Goal: Information Seeking & Learning: Learn about a topic

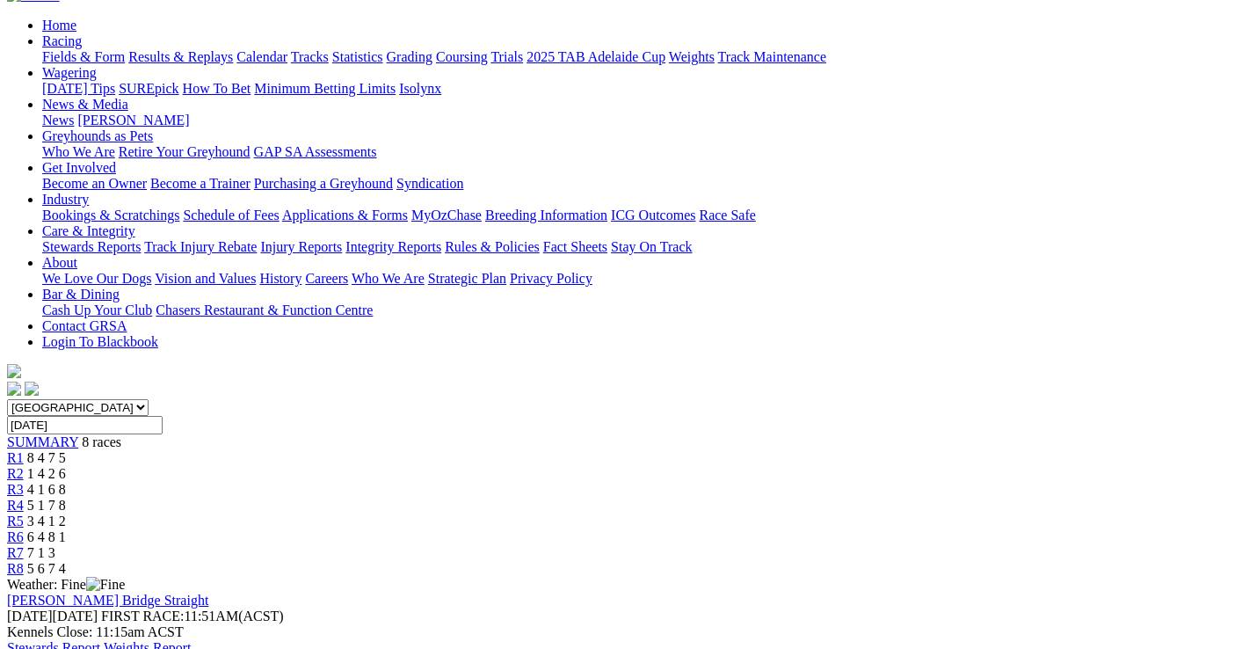
scroll to position [176, 0]
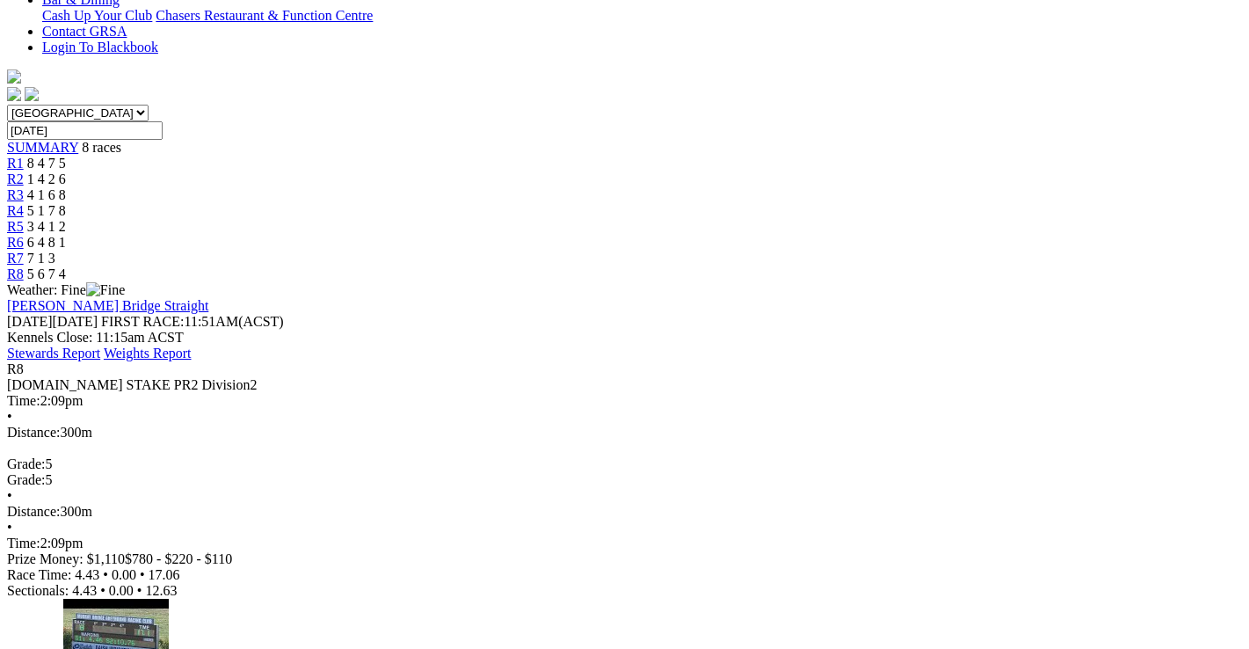
scroll to position [527, 0]
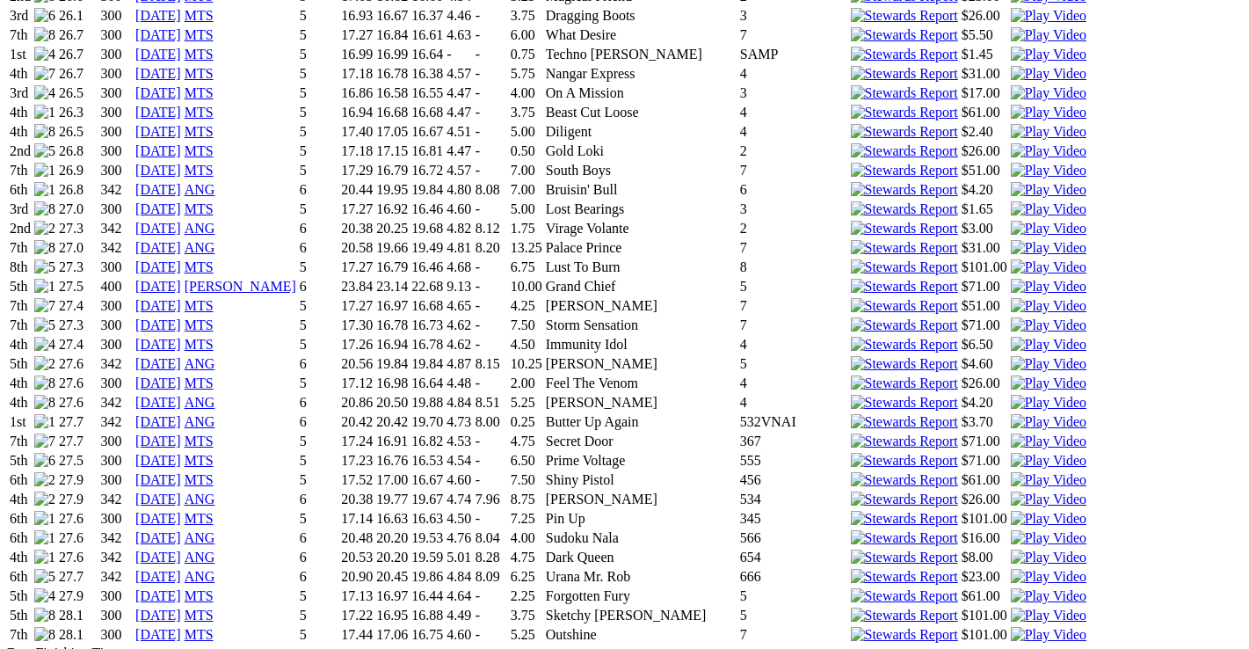
scroll to position [1934, 0]
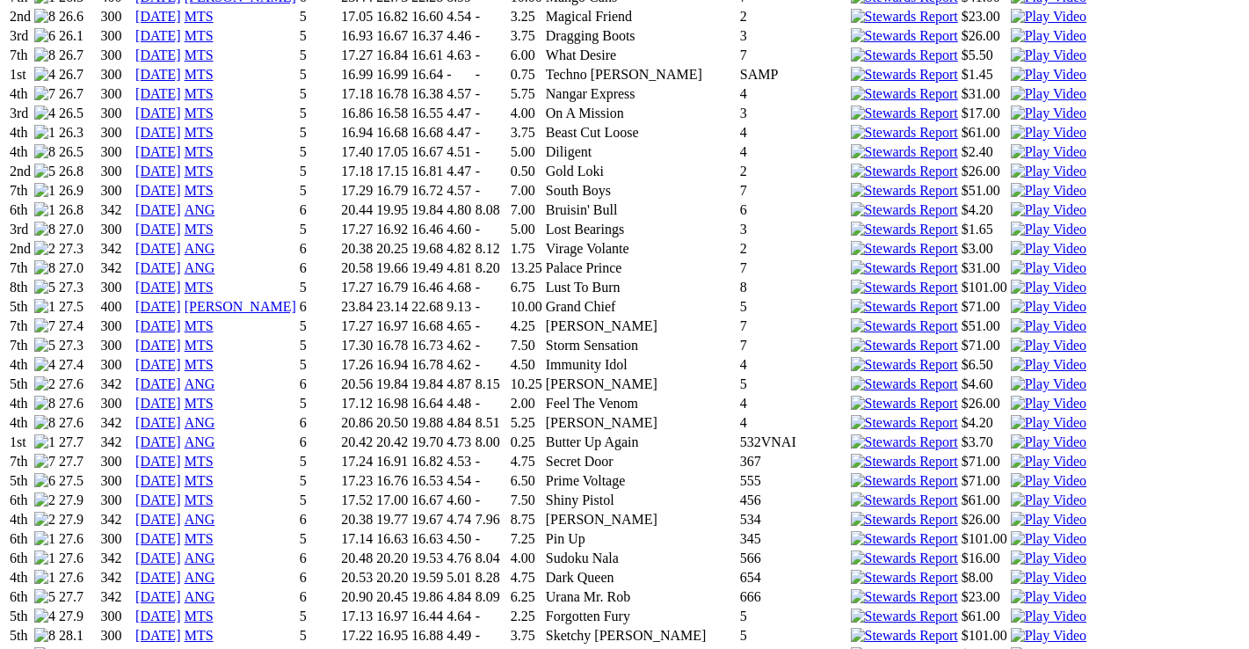
drag, startPoint x: 159, startPoint y: 430, endPoint x: 127, endPoint y: 353, distance: 82.8
drag, startPoint x: 127, startPoint y: 353, endPoint x: 1230, endPoint y: 342, distance: 1102.3
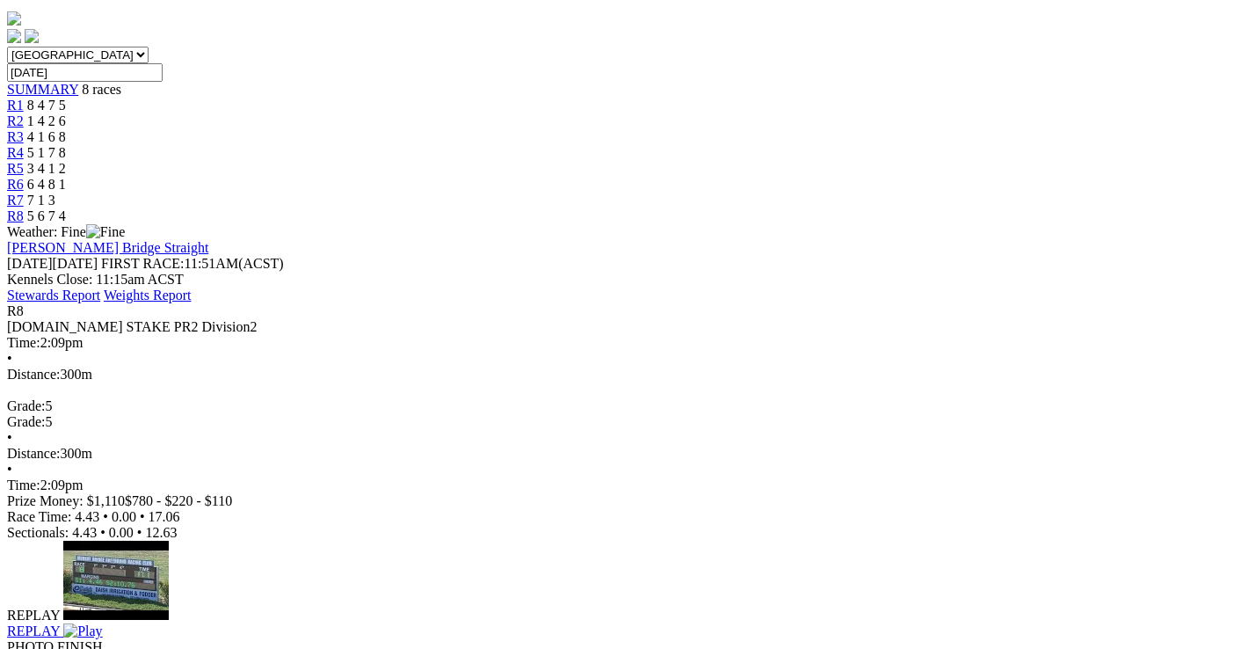
scroll to position [527, 0]
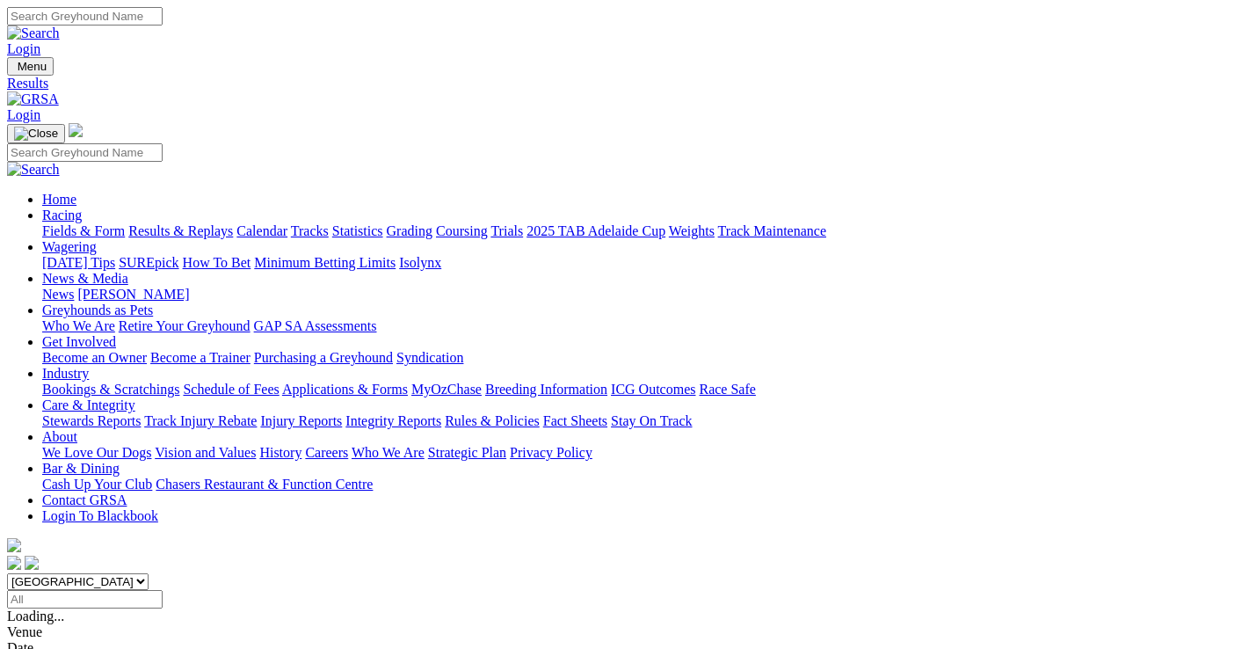
click at [42, 223] on link "Fields & Form" at bounding box center [83, 230] width 83 height 15
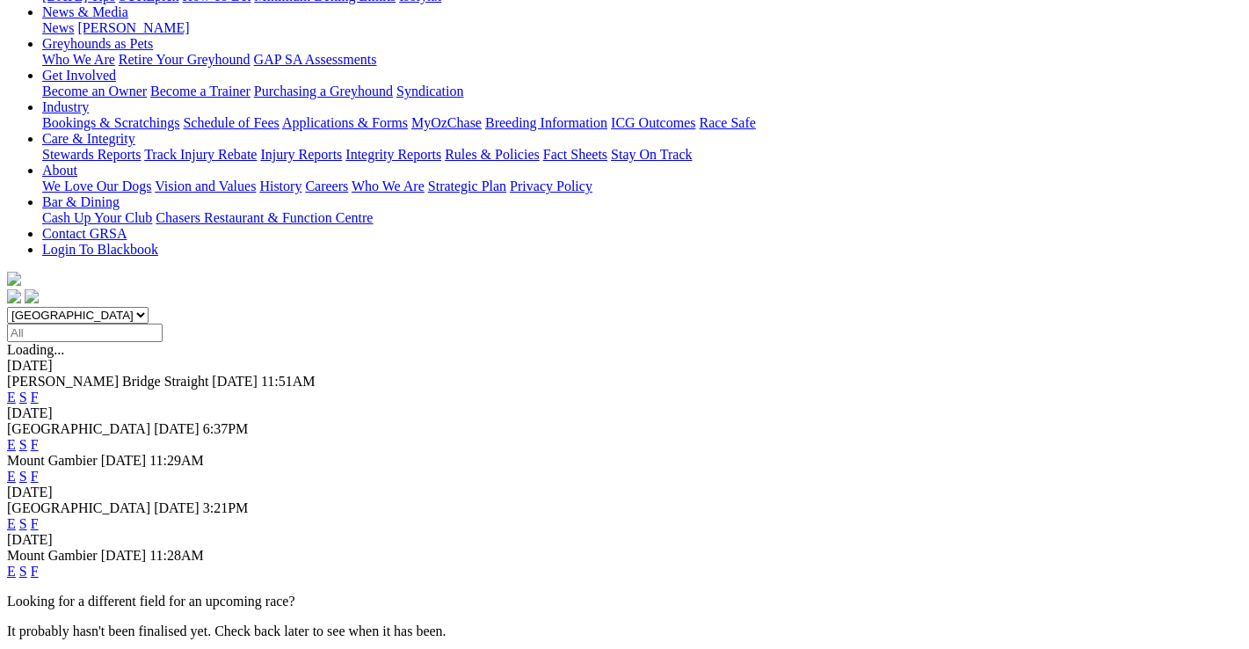
scroll to position [264, 0]
